Goal: Task Accomplishment & Management: Manage account settings

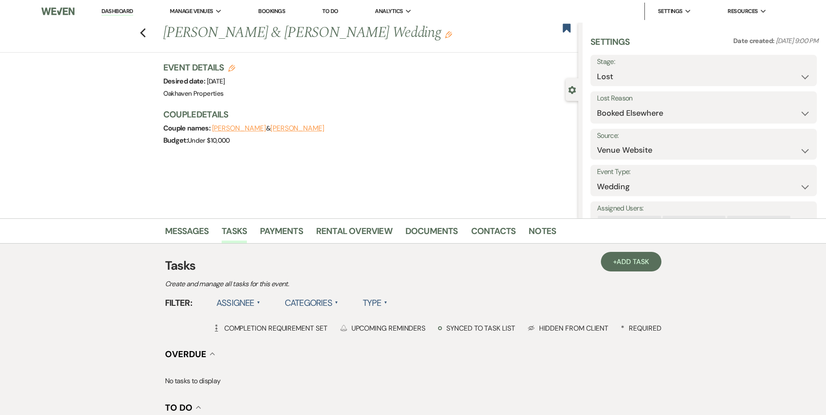
click at [129, 13] on link "Dashboard" at bounding box center [116, 11] width 31 height 8
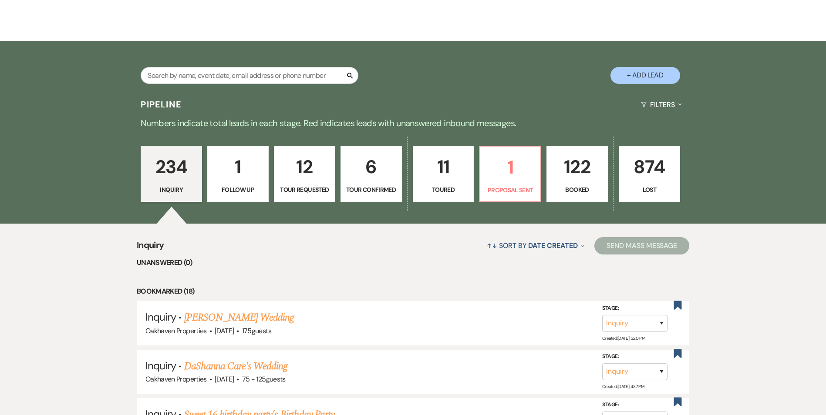
scroll to position [134, 0]
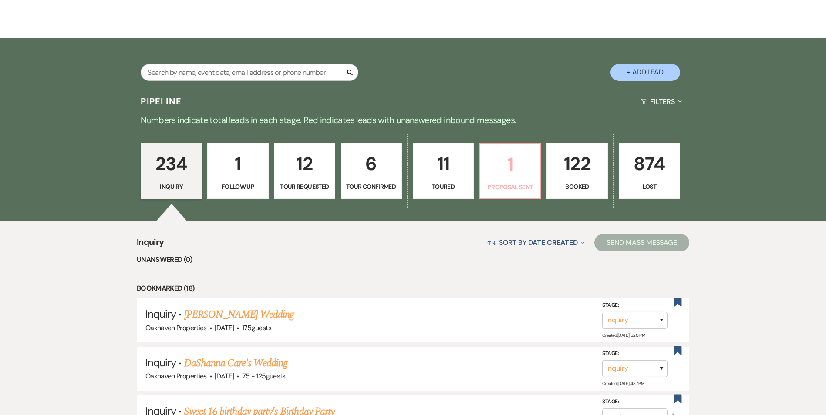
click at [524, 175] on p "1" at bounding box center [510, 164] width 50 height 29
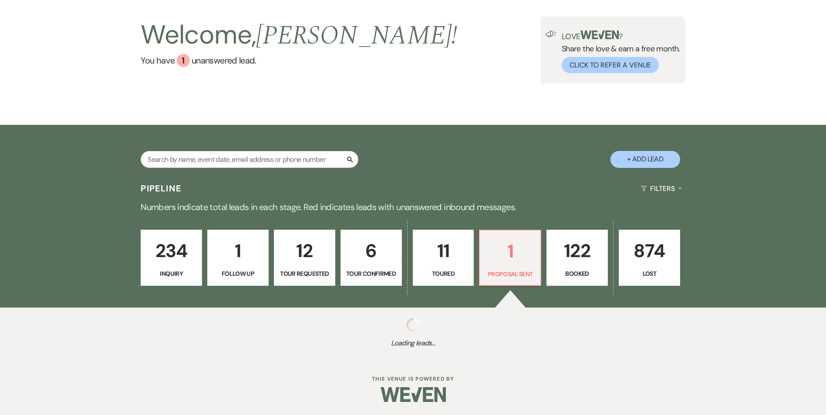
select select "6"
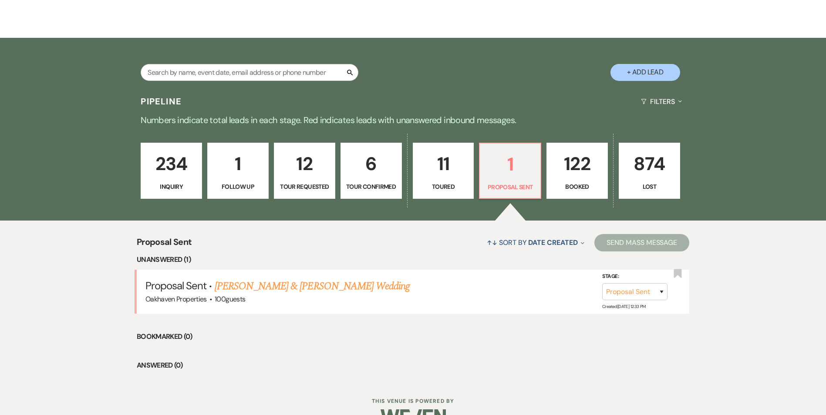
click at [449, 175] on p "11" at bounding box center [443, 163] width 50 height 29
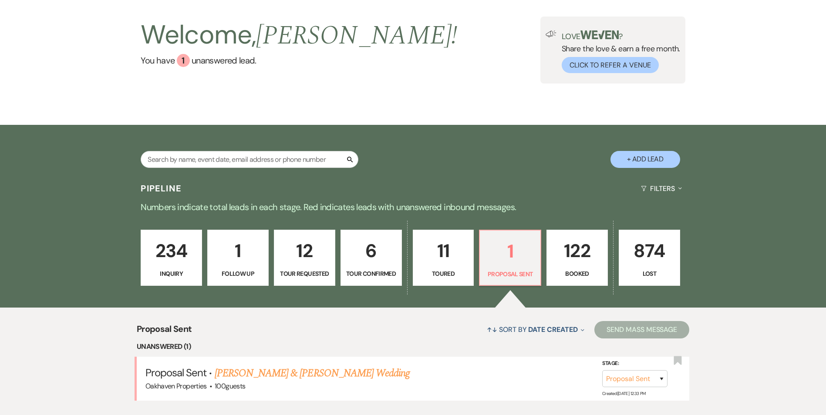
select select "5"
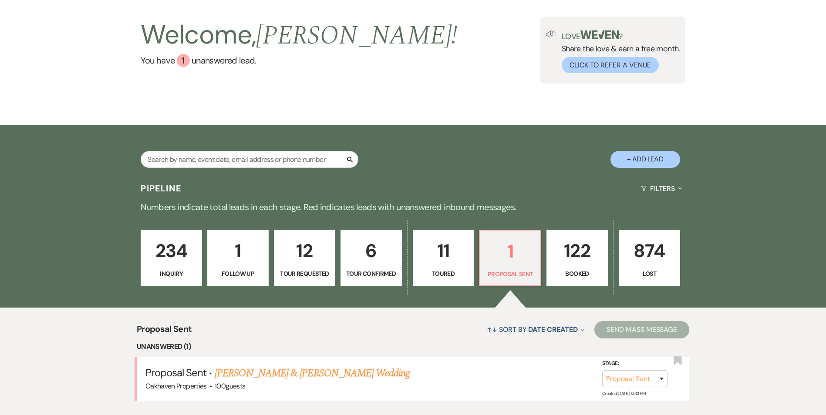
select select "5"
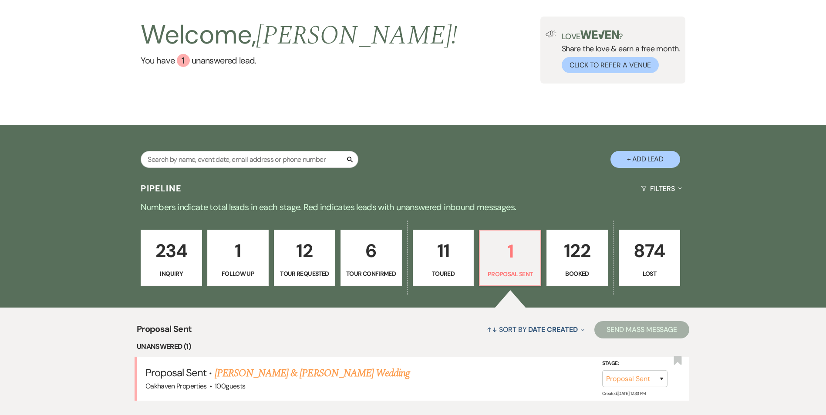
select select "5"
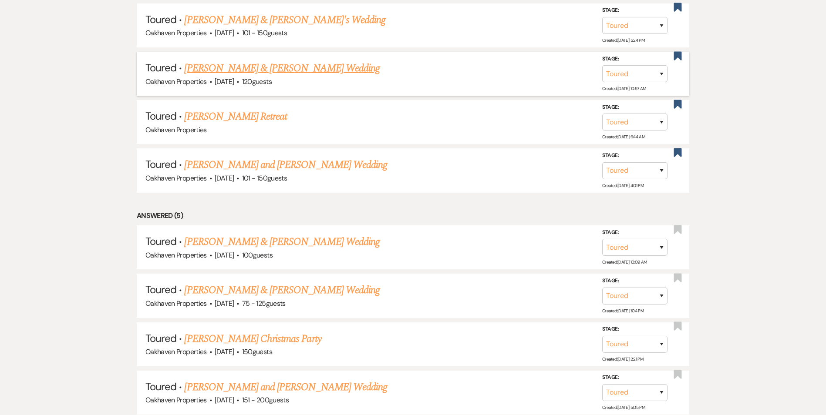
scroll to position [309, 0]
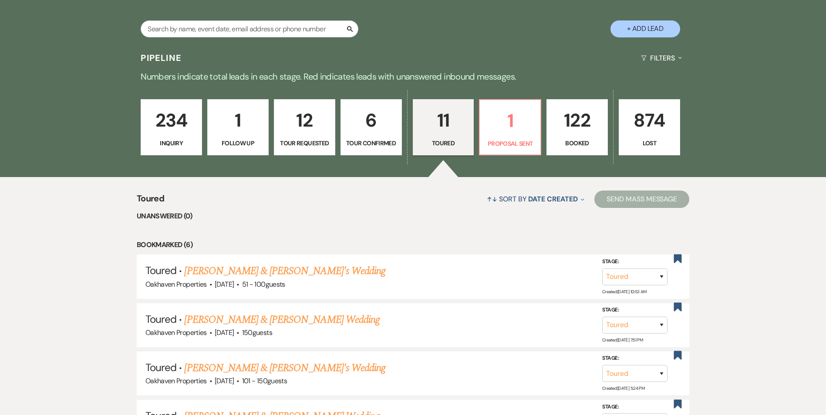
click at [574, 138] on p "Booked" at bounding box center [577, 143] width 50 height 10
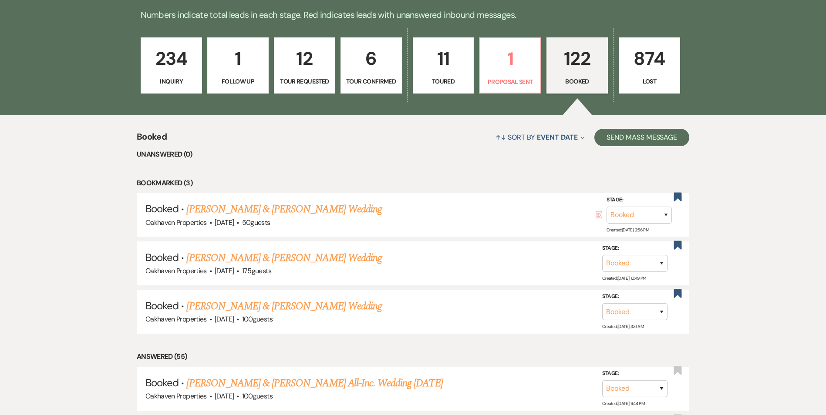
scroll to position [178, 0]
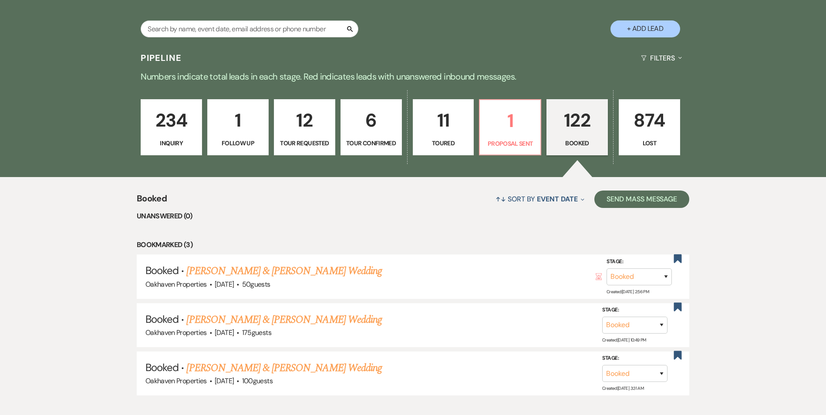
click at [376, 130] on p "6" at bounding box center [371, 120] width 50 height 29
select select "4"
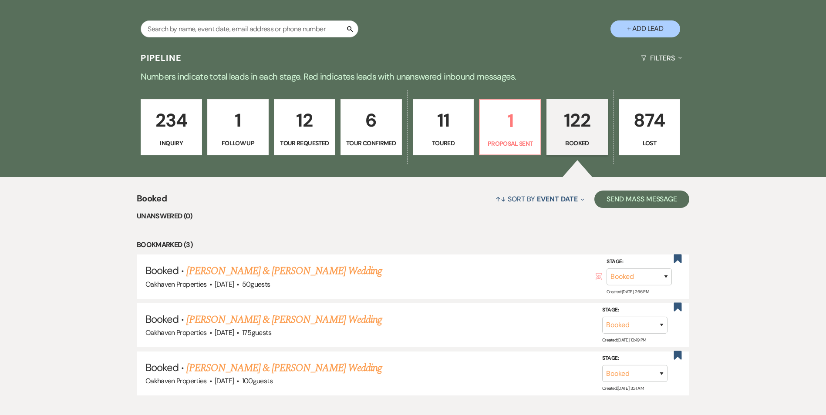
select select "4"
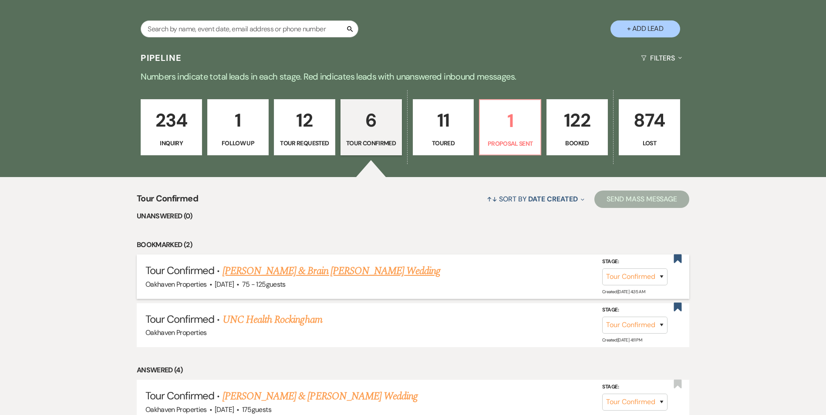
scroll to position [265, 0]
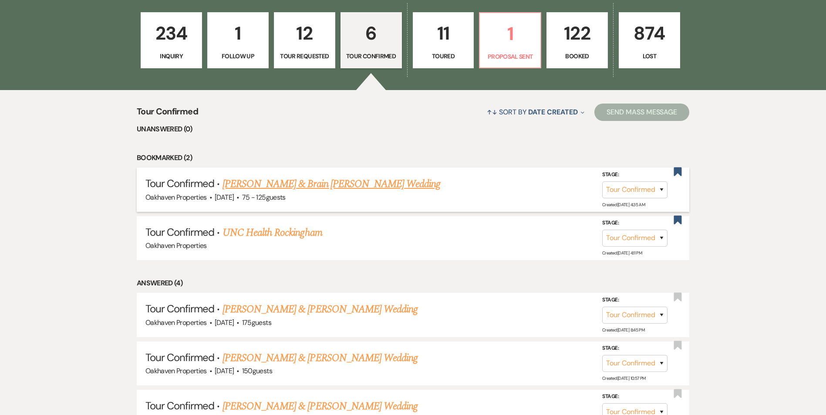
click at [306, 181] on link "[PERSON_NAME] & Brain [PERSON_NAME] Wedding" at bounding box center [331, 184] width 218 height 16
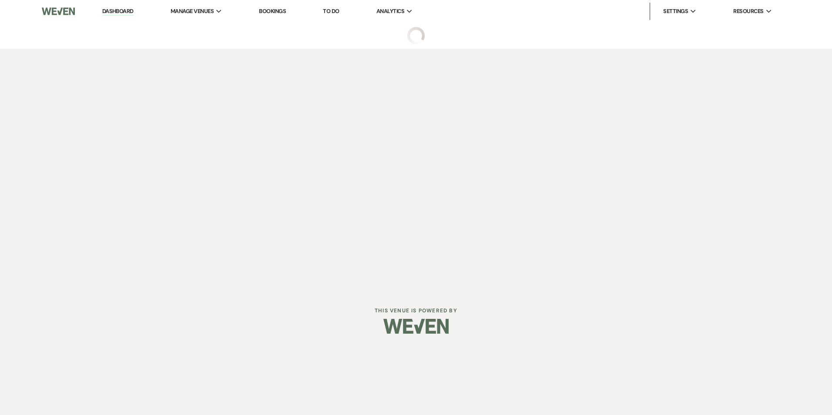
select select "4"
select select "3"
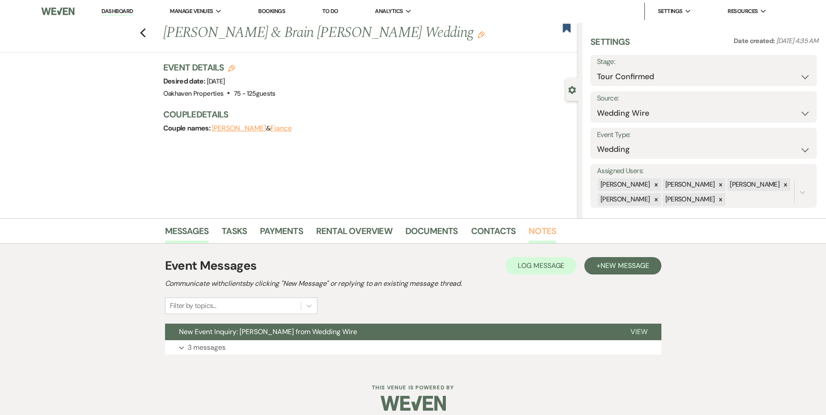
click at [538, 230] on link "Notes" at bounding box center [541, 233] width 27 height 19
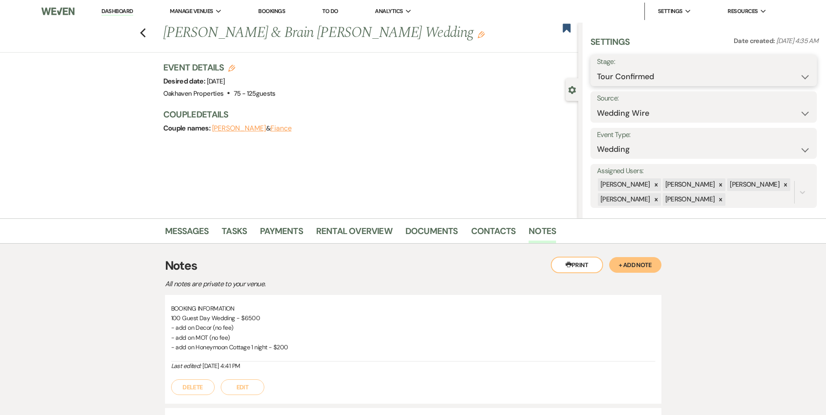
click at [626, 82] on select "Inquiry Follow Up Tour Requested Tour Confirmed Toured Proposal Sent Booked Lost" at bounding box center [703, 76] width 213 height 17
select select "6"
click at [597, 68] on select "Inquiry Follow Up Tour Requested Tour Confirmed Toured Proposal Sent Booked Lost" at bounding box center [703, 76] width 213 height 17
click at [788, 71] on button "Save" at bounding box center [791, 70] width 49 height 17
